Goal: Information Seeking & Learning: Find specific fact

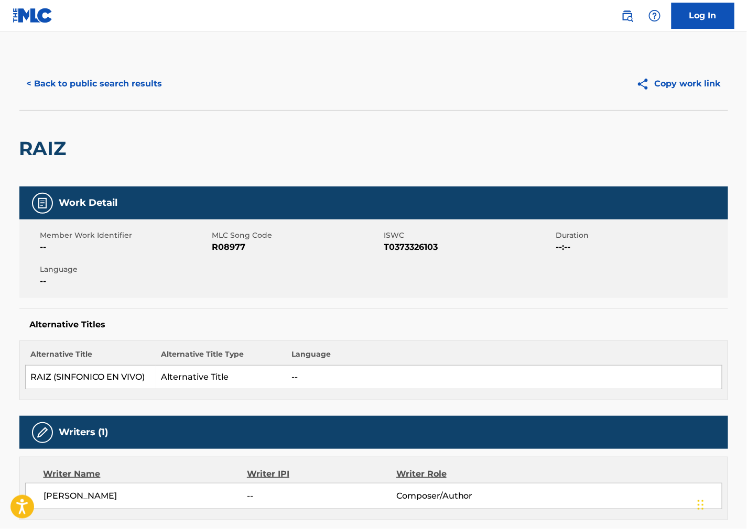
click at [108, 80] on button "< Back to public search results" at bounding box center [94, 84] width 150 height 26
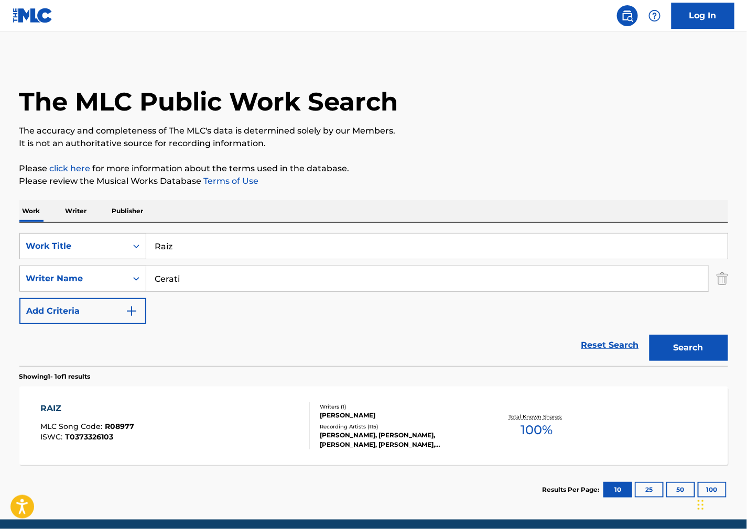
drag, startPoint x: 203, startPoint y: 242, endPoint x: -49, endPoint y: 236, distance: 252.2
click at [0, 236] on html "Accessibility Screen-Reader Guide, Feedback, and Issue Reporting | New window C…" at bounding box center [373, 264] width 747 height 529
paste input "[PERSON_NAME]' and [PERSON_NAME]'"
type input "[PERSON_NAME]' and [PERSON_NAME]'"
drag, startPoint x: 505, startPoint y: 159, endPoint x: 275, endPoint y: 307, distance: 274.0
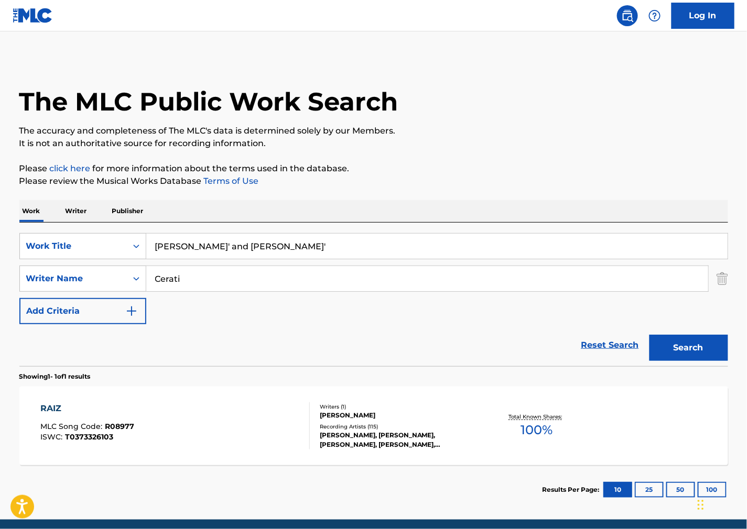
click at [502, 160] on div "The MLC Public Work Search The accuracy and completeness of The MLC's data is d…" at bounding box center [374, 286] width 734 height 457
drag, startPoint x: 252, startPoint y: 283, endPoint x: 17, endPoint y: 274, distance: 235.0
click at [17, 274] on div "The MLC Public Work Search The accuracy and completeness of The MLC's data is d…" at bounding box center [374, 286] width 734 height 457
paste input "[PERSON_NAME]"
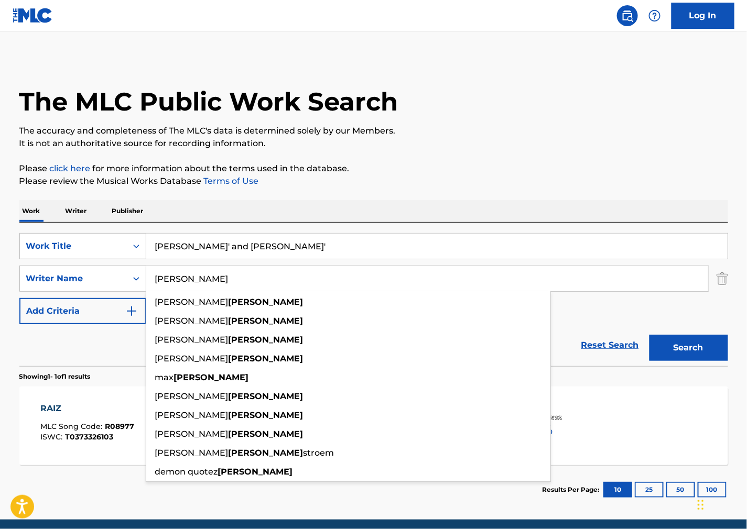
type input "[PERSON_NAME]"
click at [684, 348] on button "Search" at bounding box center [689, 348] width 79 height 26
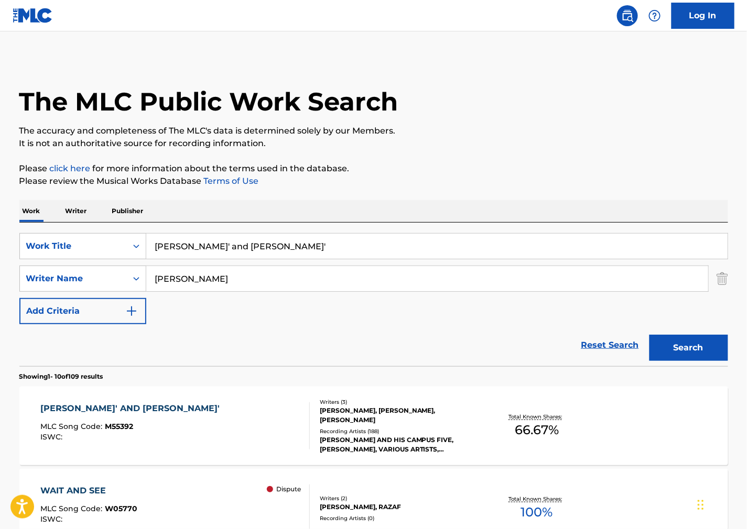
click at [196, 420] on div "[PERSON_NAME]' AND [PERSON_NAME]' MLC Song Code : M55392 ISWC :" at bounding box center [174, 426] width 269 height 47
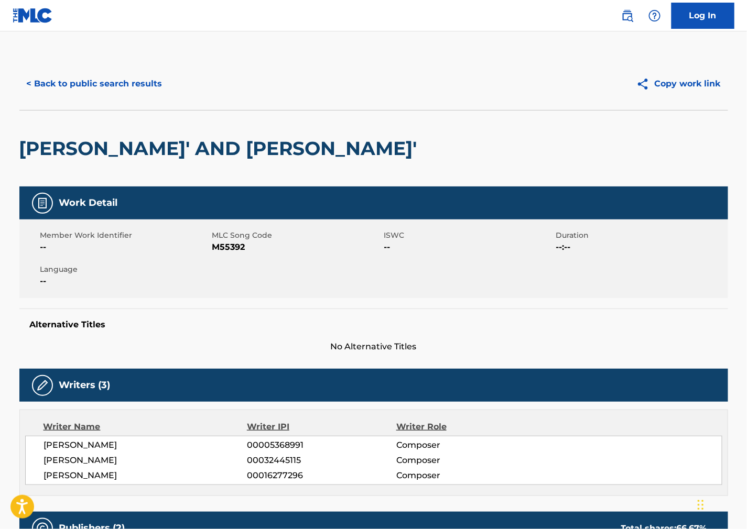
click at [237, 245] on span "M55392" at bounding box center [296, 247] width 169 height 13
copy span "M55392"
drag, startPoint x: 637, startPoint y: 267, endPoint x: 621, endPoint y: 266, distance: 16.8
click at [635, 267] on div "Member Work Identifier -- MLC Song Code M55392 ISWC -- Duration --:-- Language …" at bounding box center [373, 259] width 709 height 79
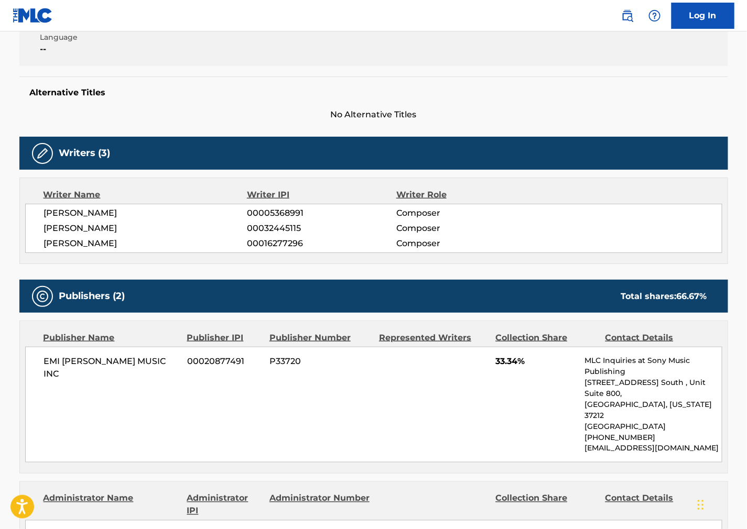
scroll to position [233, 0]
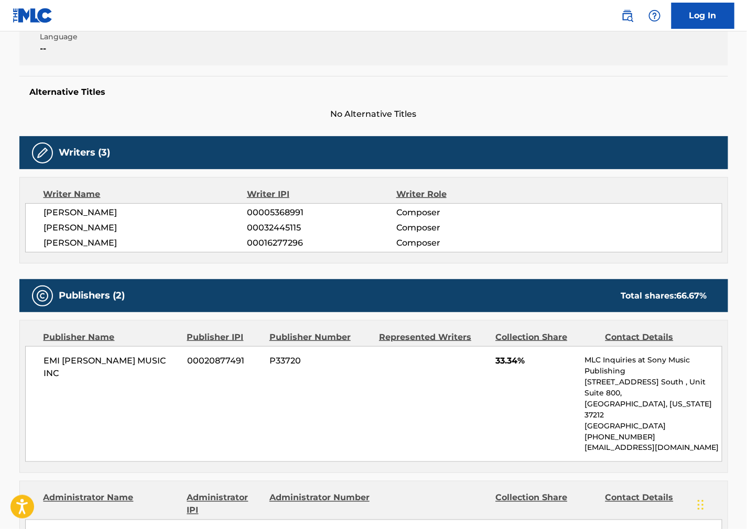
click at [111, 266] on div "Work Detail Member Work Identifier -- MLC Song Code M55392 ISWC -- Duration --:…" at bounding box center [373, 524] width 709 height 1140
drag, startPoint x: 125, startPoint y: 212, endPoint x: 39, endPoint y: 211, distance: 85.5
click at [39, 211] on div "[PERSON_NAME] 00005368991 Composer [PERSON_NAME] 00032445115 Composer [PERSON_N…" at bounding box center [373, 227] width 697 height 49
copy span "[PERSON_NAME]"
drag, startPoint x: 484, startPoint y: 252, endPoint x: 112, endPoint y: 218, distance: 373.7
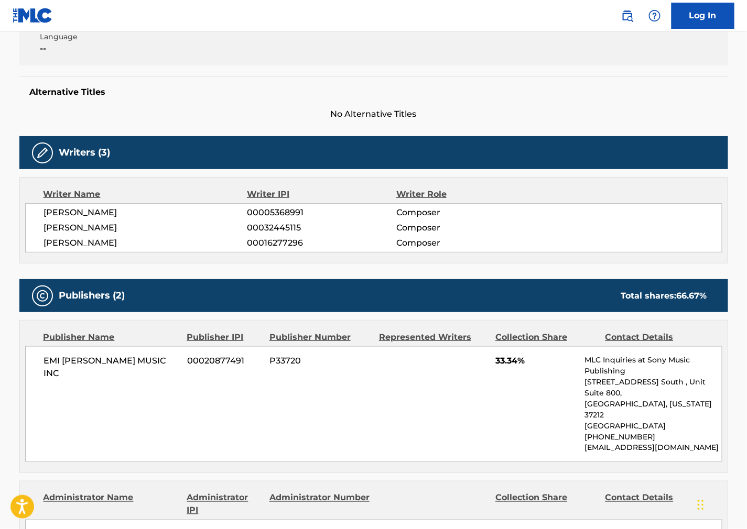
click at [483, 252] on div "[PERSON_NAME] 00005368991 Composer [PERSON_NAME] 00032445115 Composer [PERSON_N…" at bounding box center [373, 227] width 697 height 49
drag, startPoint x: 116, startPoint y: 223, endPoint x: 34, endPoint y: 226, distance: 81.8
click at [34, 226] on div "[PERSON_NAME] 00005368991 Composer [PERSON_NAME] 00032445115 Composer [PERSON_N…" at bounding box center [373, 227] width 697 height 49
copy span "[PERSON_NAME]"
drag, startPoint x: 600, startPoint y: 269, endPoint x: 616, endPoint y: 273, distance: 16.3
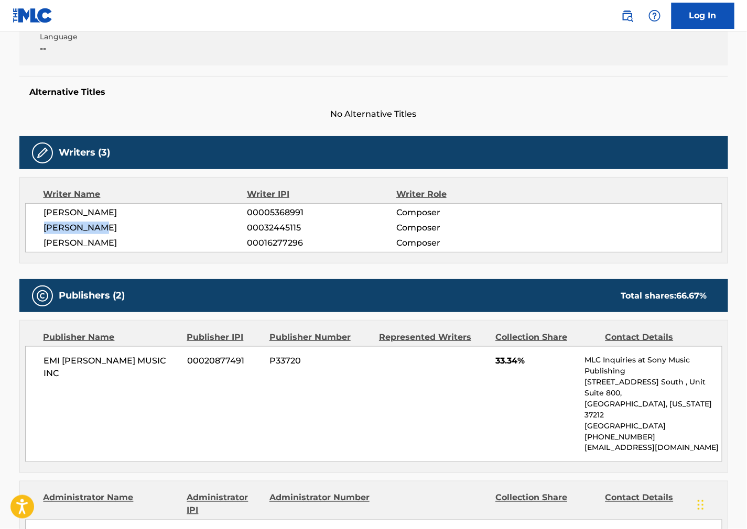
click at [600, 269] on div "Work Detail Member Work Identifier -- MLC Song Code M55392 ISWC -- Duration --:…" at bounding box center [373, 524] width 709 height 1140
drag, startPoint x: 96, startPoint y: 242, endPoint x: 35, endPoint y: 242, distance: 60.8
click at [35, 242] on div "[PERSON_NAME] 00005368991 Composer [PERSON_NAME] 00032445115 Composer [PERSON_N…" at bounding box center [373, 227] width 697 height 49
copy span "[PERSON_NAME]"
click at [535, 275] on div "Work Detail Member Work Identifier -- MLC Song Code M55392 ISWC -- Duration --:…" at bounding box center [373, 524] width 709 height 1140
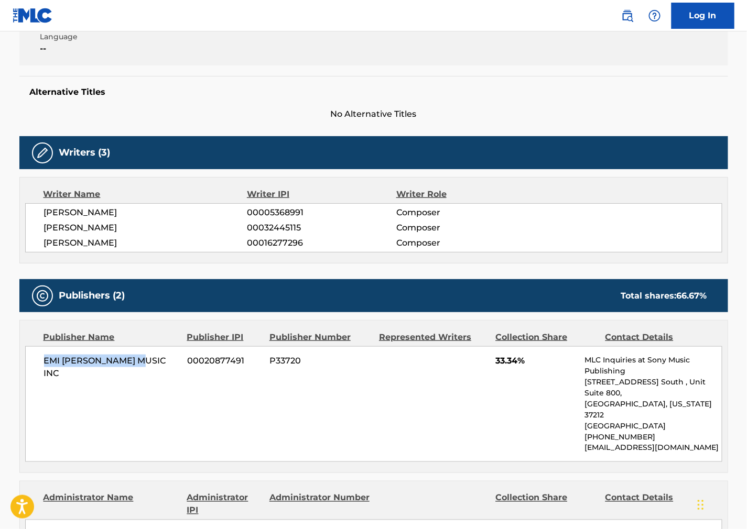
drag, startPoint x: 105, startPoint y: 373, endPoint x: 43, endPoint y: 372, distance: 62.4
click at [43, 372] on div "EMI [PERSON_NAME] MUSIC INC 00020877491 P33720 33.34% MLC Inquiries at Sony Mus…" at bounding box center [373, 405] width 697 height 116
copy span "EMI [PERSON_NAME] MUSIC INC"
click at [483, 305] on div "Publishers (2) Total shares: 66.67 %" at bounding box center [373, 295] width 709 height 33
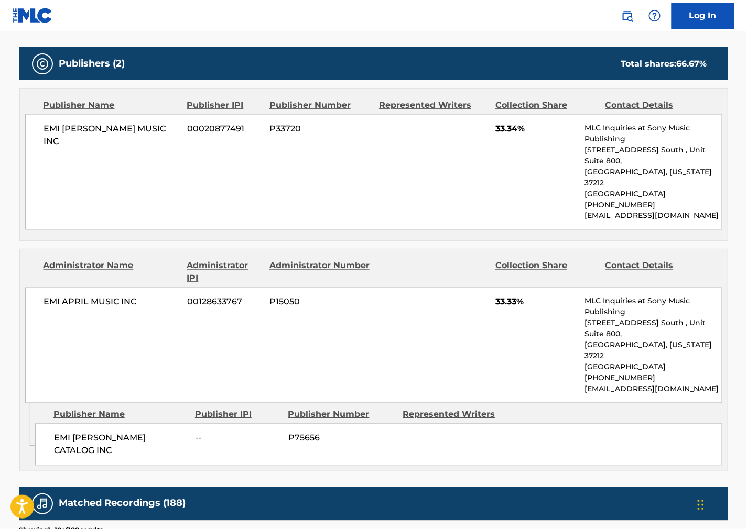
scroll to position [466, 0]
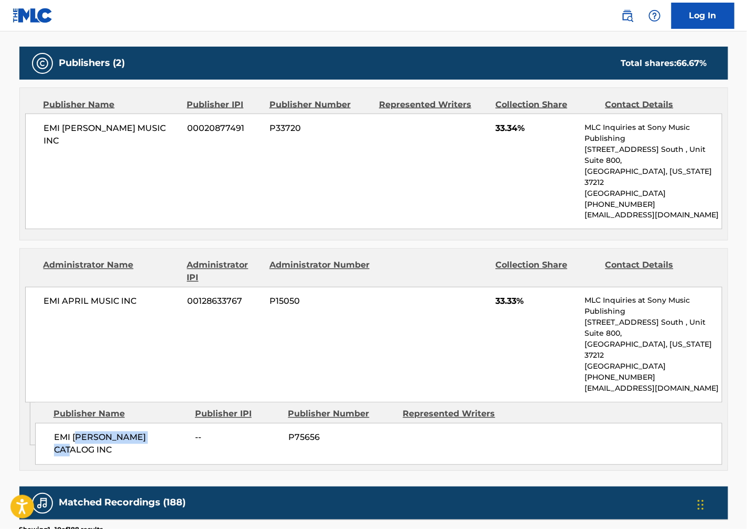
drag, startPoint x: 159, startPoint y: 392, endPoint x: 77, endPoint y: 388, distance: 82.4
click at [77, 424] on div "EMI [PERSON_NAME] CATALOG INC -- P75656" at bounding box center [378, 445] width 687 height 42
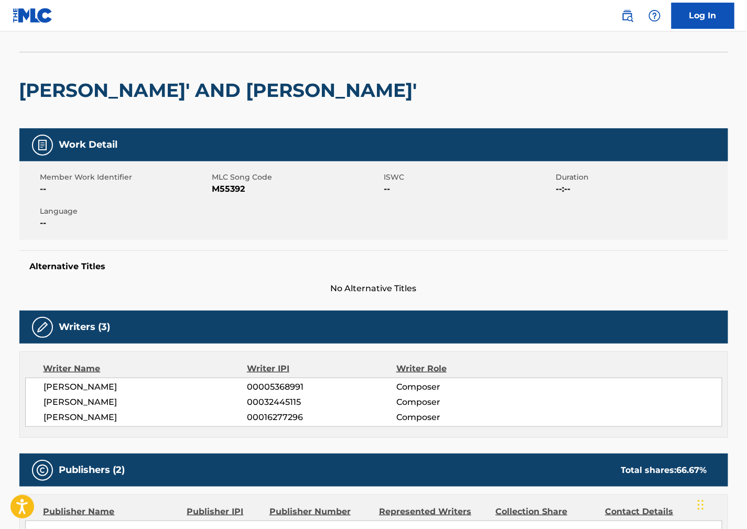
scroll to position [0, 0]
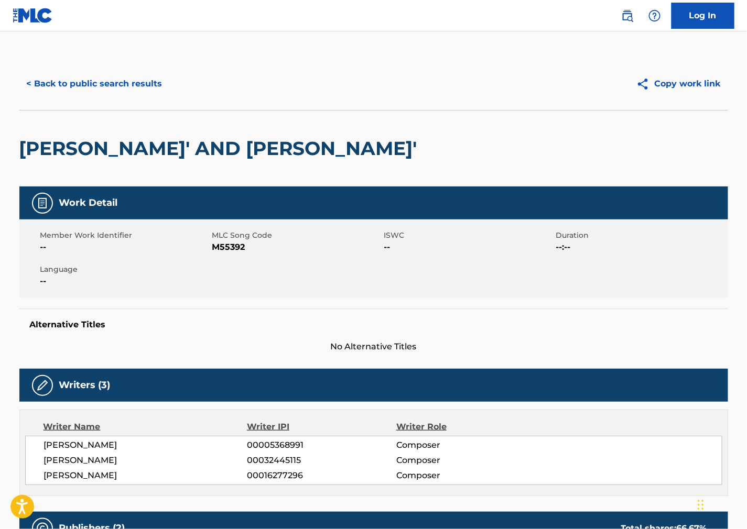
click at [101, 90] on button "< Back to public search results" at bounding box center [94, 84] width 150 height 26
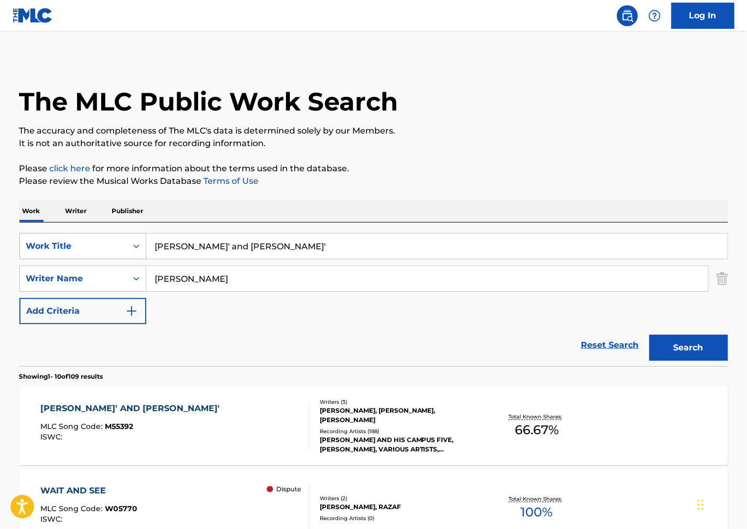
drag, startPoint x: 243, startPoint y: 253, endPoint x: 22, endPoint y: 233, distance: 221.6
click at [22, 233] on div "SearchWithCriteria0579fdf0-b029-42c4-b3f8-a4b949c73a97 Work Title [PERSON_NAME]…" at bounding box center [373, 246] width 709 height 26
paste input "Shorty Gull"
type input "Shorty Gull"
click at [481, 166] on p "Please click here for more information about the terms used in the database." at bounding box center [373, 169] width 709 height 13
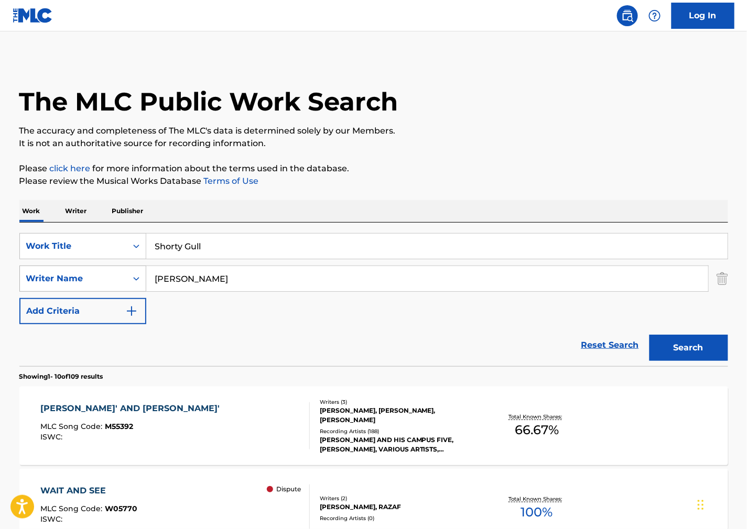
drag, startPoint x: 113, startPoint y: 280, endPoint x: 82, endPoint y: 278, distance: 31.0
click at [63, 279] on div "SearchWithCriteria2ef12c63-1a6e-4fff-ae66-922d02061121 Writer Name [PERSON_NAME]" at bounding box center [373, 279] width 709 height 26
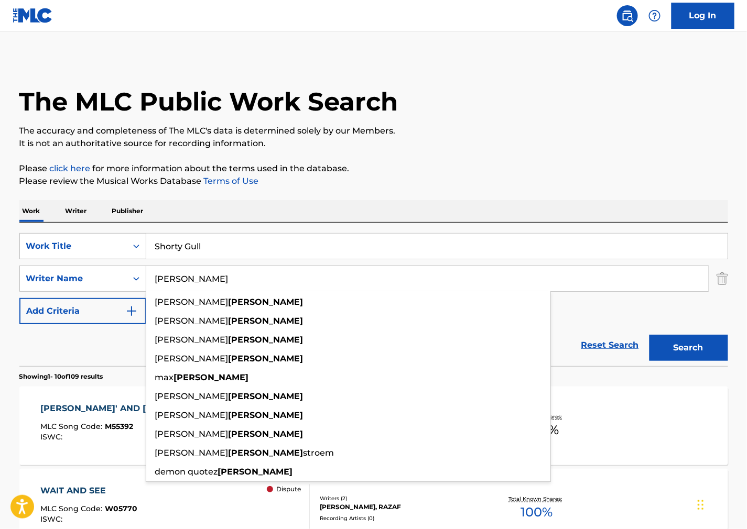
paste input "ebster"
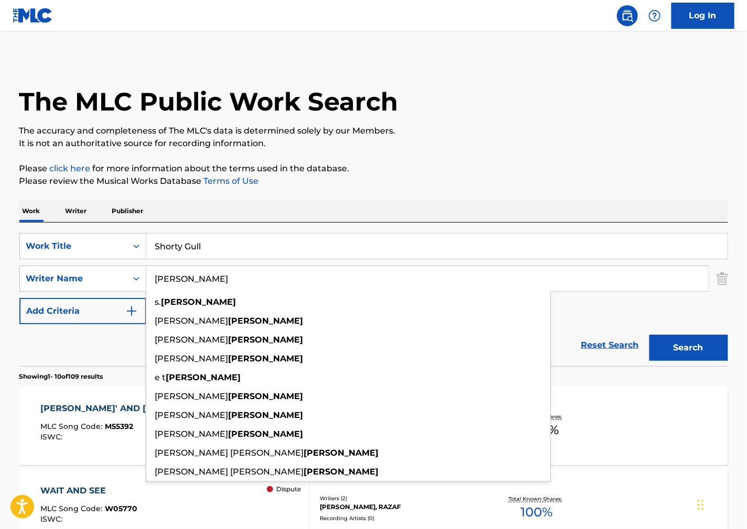
type input "[PERSON_NAME]"
click at [684, 361] on button "Search" at bounding box center [689, 348] width 79 height 26
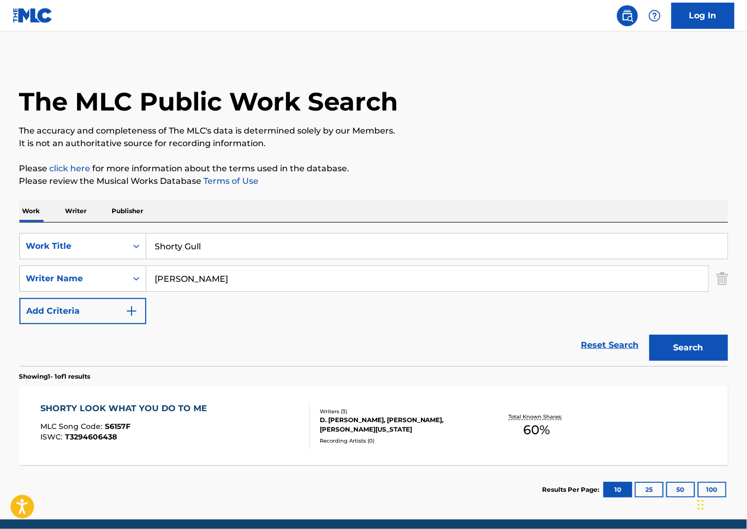
drag, startPoint x: 648, startPoint y: 166, endPoint x: 638, endPoint y: 168, distance: 10.7
click at [642, 168] on p "Please click here for more information about the terms used in the database." at bounding box center [373, 169] width 709 height 13
